Goal: Information Seeking & Learning: Learn about a topic

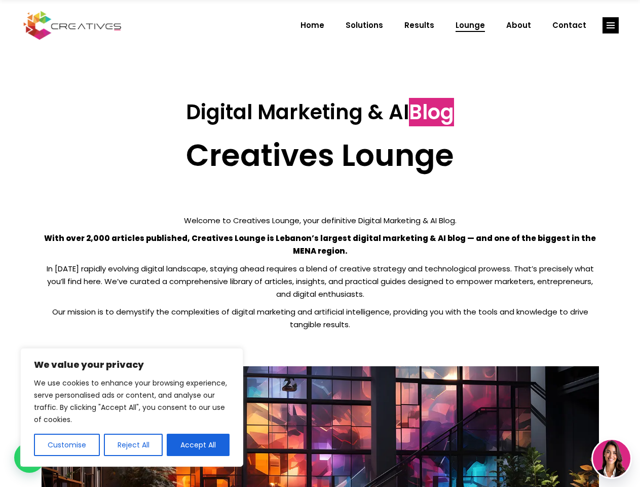
click at [320, 243] on p "With over 2,000 articles published, Creatives Lounge is Lebanon’s largest digit…" at bounding box center [321, 244] width 558 height 25
click at [66, 445] on button "Customise" at bounding box center [67, 444] width 66 height 22
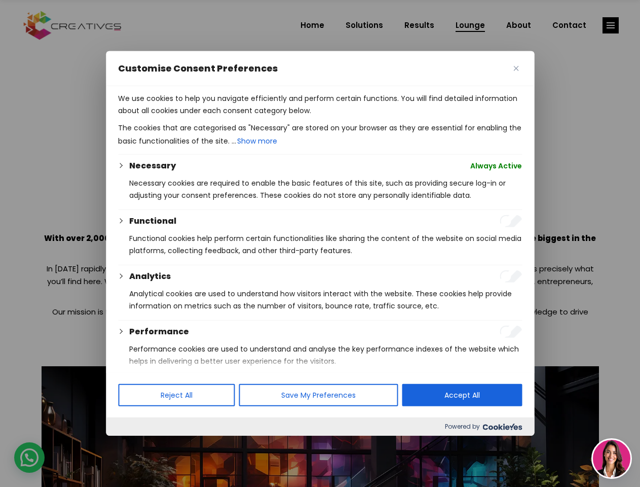
click at [133, 445] on div at bounding box center [320, 243] width 640 height 487
click at [198, 117] on p "We use cookies to help you navigate efficiently and perform certain functions. …" at bounding box center [320, 104] width 404 height 24
click at [611, 25] on div at bounding box center [320, 243] width 640 height 487
click at [612, 458] on img at bounding box center [612, 459] width 38 height 38
